Goal: Purchase product/service

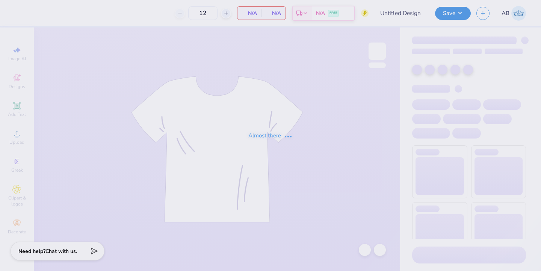
type input "chi psi formal 2025"
type input "20"
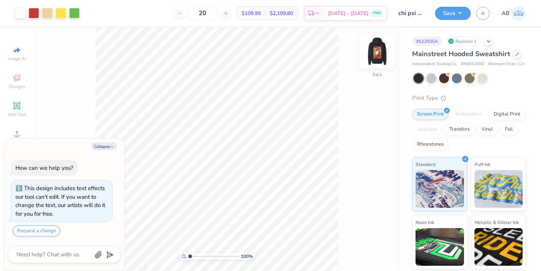
click at [378, 51] on img at bounding box center [377, 51] width 30 height 30
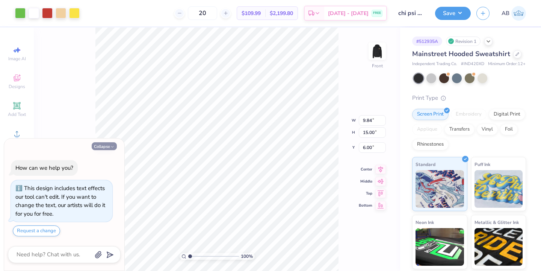
click at [106, 147] on button "Collapse" at bounding box center [104, 146] width 25 height 8
type textarea "x"
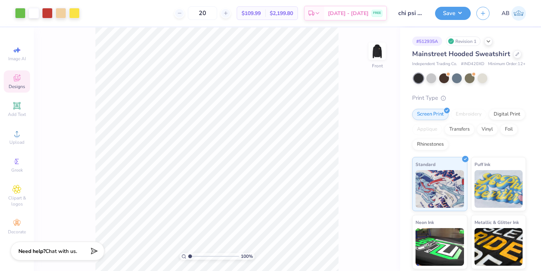
click at [21, 79] on div "Designs" at bounding box center [17, 81] width 26 height 22
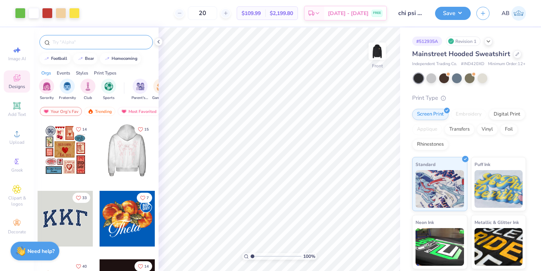
click at [82, 36] on div at bounding box center [95, 42] width 113 height 14
click at [76, 46] on div at bounding box center [95, 42] width 113 height 14
click at [77, 36] on div at bounding box center [95, 42] width 113 height 14
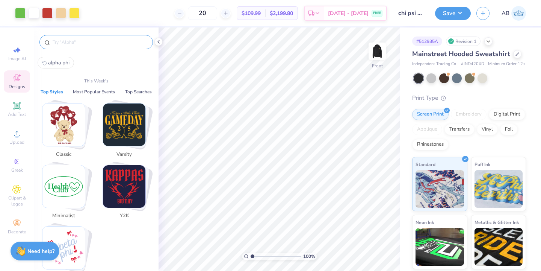
click at [74, 42] on input "text" at bounding box center [100, 42] width 96 height 8
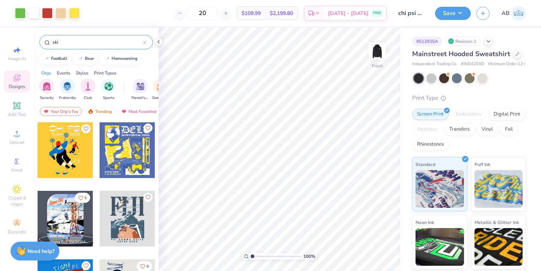
type input "ski"
click at [149, 128] on icon "Like" at bounding box center [147, 127] width 5 height 5
click at [146, 42] on div "ski" at bounding box center [95, 42] width 113 height 14
click at [145, 42] on icon at bounding box center [145, 42] width 2 height 2
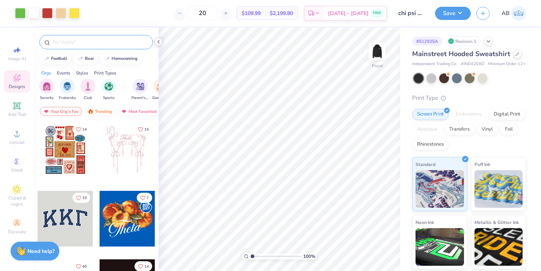
click at [159, 42] on icon at bounding box center [159, 42] width 6 height 6
